Goal: Information Seeking & Learning: Compare options

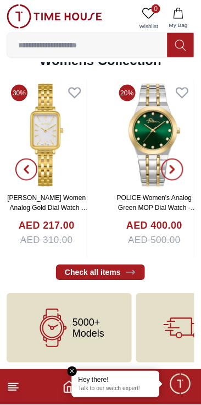
scroll to position [2468, 0]
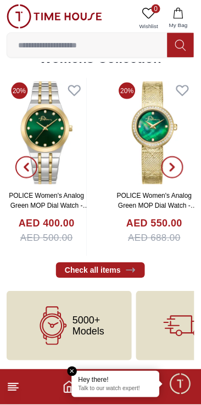
click at [17, 385] on icon at bounding box center [13, 386] width 13 height 13
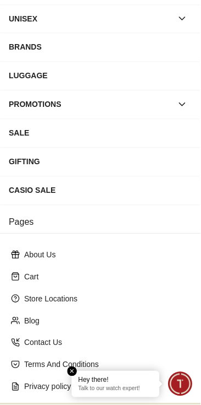
scroll to position [0, 0]
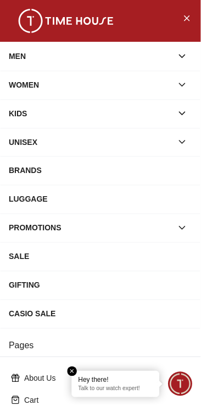
click at [165, 54] on div "MEN" at bounding box center [91, 56] width 164 height 20
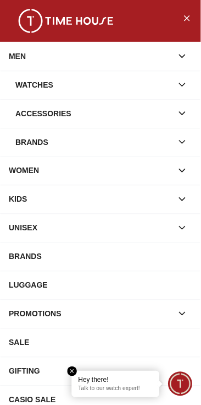
click at [148, 85] on div "Watches" at bounding box center [93, 85] width 157 height 20
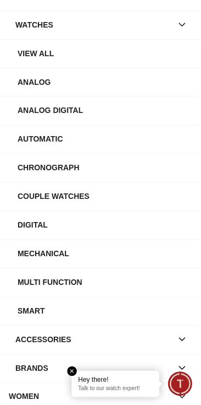
scroll to position [61, 0]
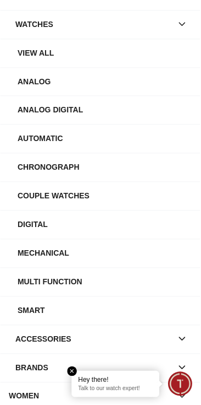
click at [130, 138] on div "Automatic" at bounding box center [105, 139] width 175 height 20
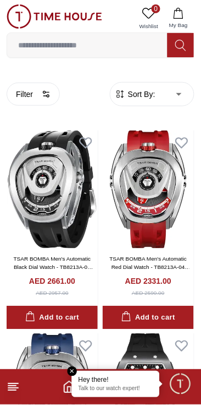
click at [58, 92] on button "Filter" at bounding box center [33, 94] width 53 height 23
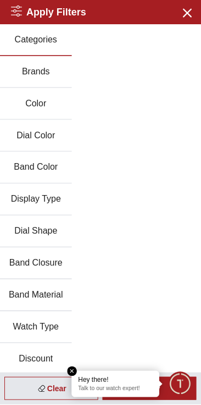
scroll to position [3, 0]
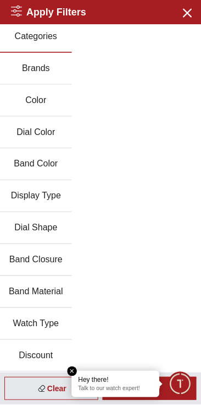
click at [72, 69] on button "Brands" at bounding box center [36, 69] width 72 height 32
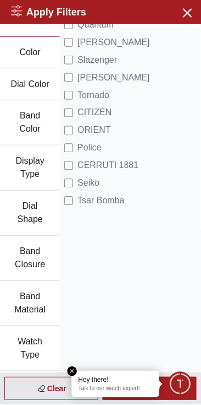
scroll to position [0, 0]
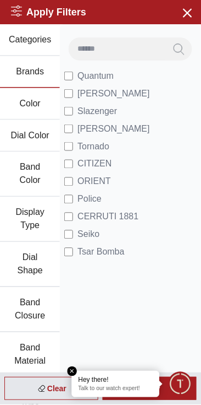
scroll to position [69, 0]
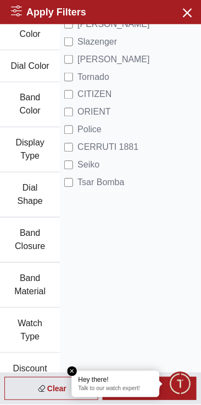
click at [74, 372] on em "Close tooltip" at bounding box center [73, 372] width 10 height 10
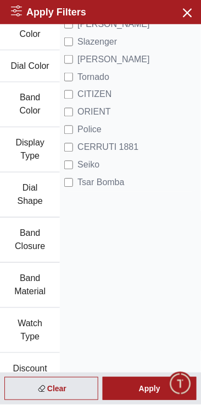
scroll to position [0, 0]
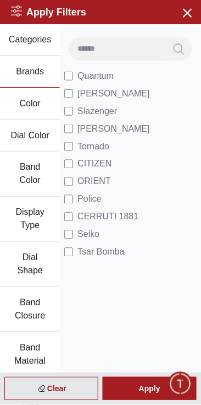
click at [119, 94] on span "[PERSON_NAME]" at bounding box center [114, 93] width 73 height 13
click at [136, 385] on div "Apply" at bounding box center [150, 388] width 94 height 23
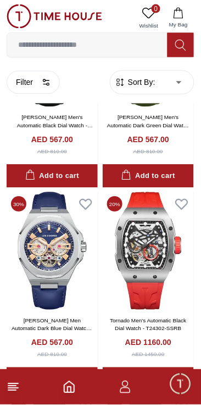
scroll to position [1346, 0]
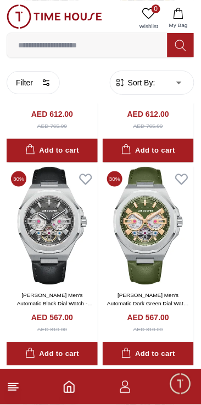
scroll to position [1143, 0]
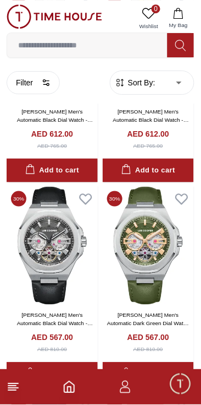
click at [45, 80] on circle "button" at bounding box center [44, 81] width 2 height 2
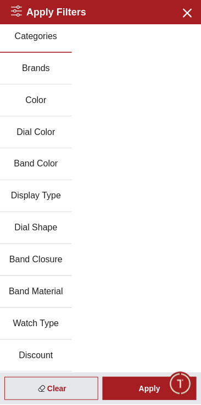
scroll to position [0, 0]
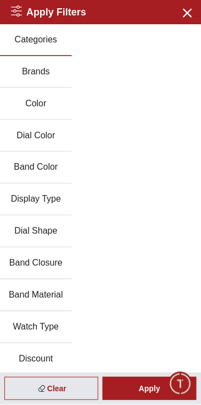
click at [189, 19] on button "Close menu" at bounding box center [187, 12] width 18 height 18
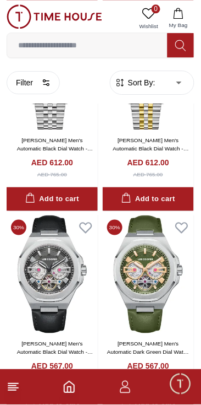
scroll to position [1143, 0]
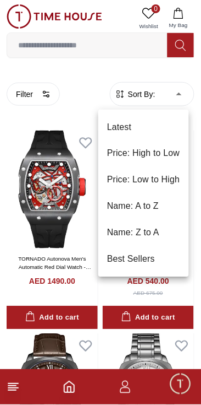
click at [170, 181] on li "Price: Low to High" at bounding box center [144, 180] width 91 height 26
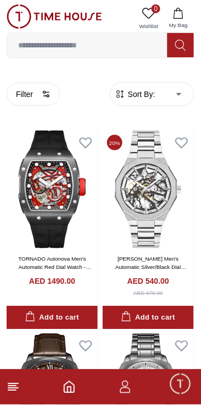
type input "*"
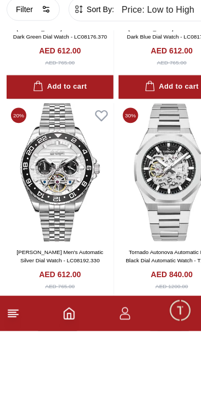
scroll to position [1521, 0]
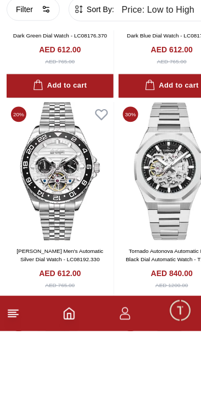
click at [81, 310] on img at bounding box center [60, 245] width 107 height 138
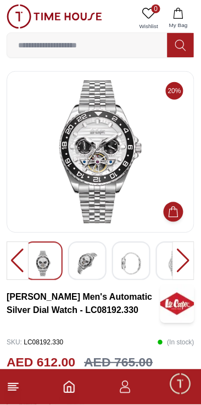
scroll to position [1521, 0]
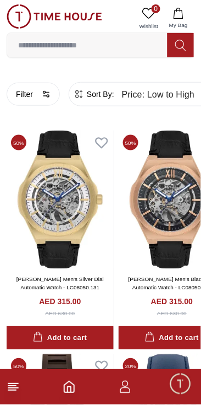
type input "******"
